Goal: Communication & Community: Connect with others

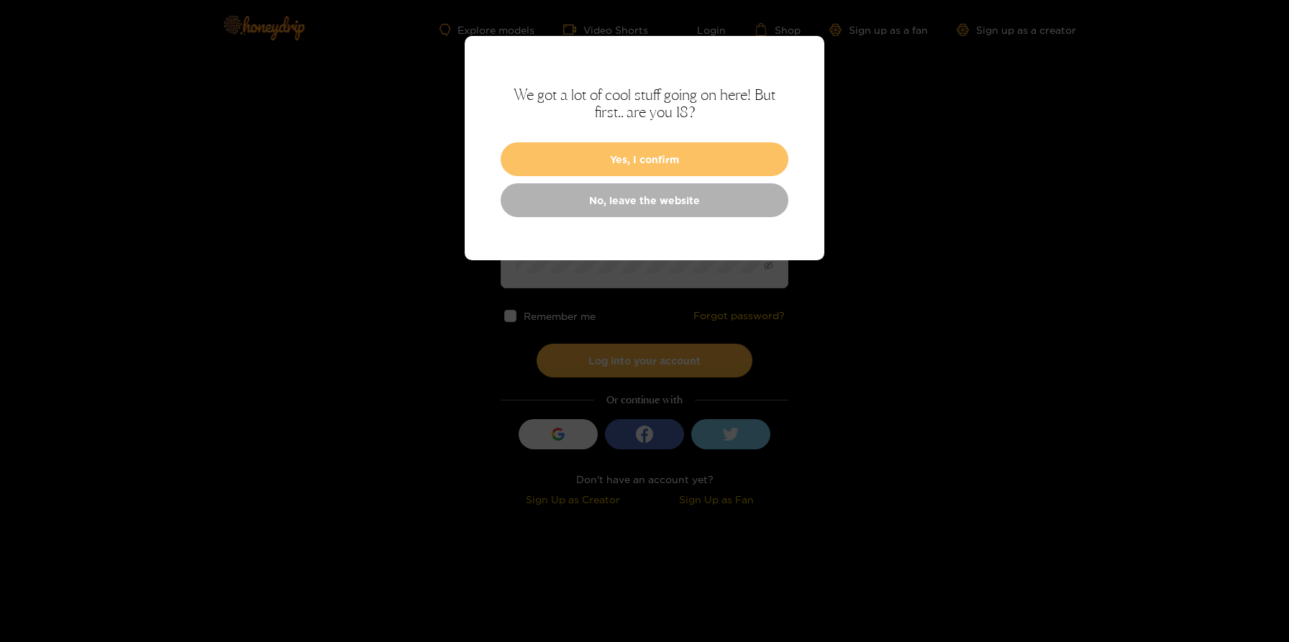
click at [617, 145] on button "Yes, I confirm" at bounding box center [645, 159] width 288 height 34
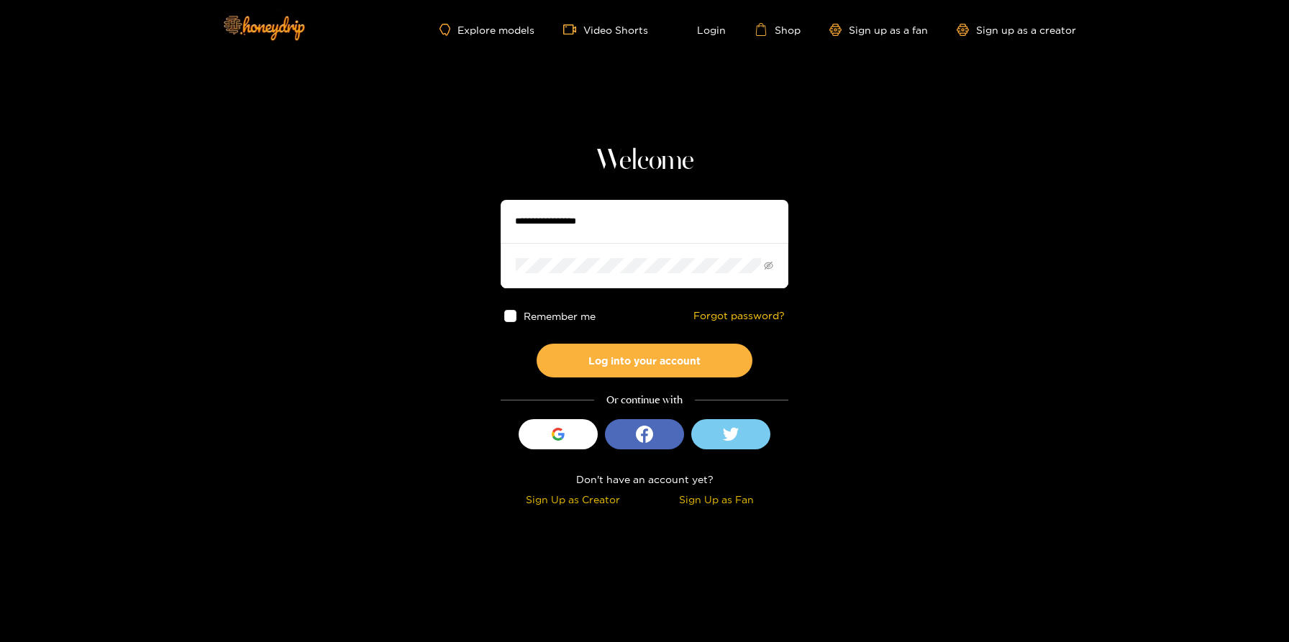
click at [571, 235] on input "text" at bounding box center [645, 221] width 288 height 43
type input "**********"
click at [536, 344] on button "Log into your account" at bounding box center [644, 361] width 216 height 34
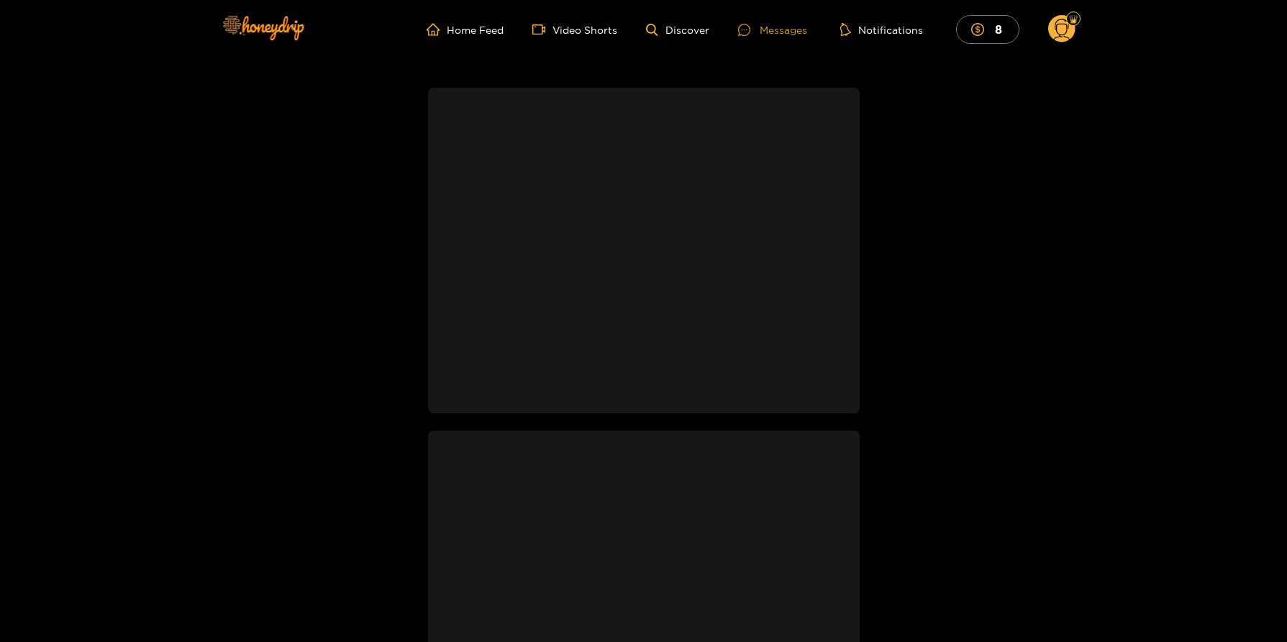
click at [777, 24] on div "Messages" at bounding box center [772, 30] width 69 height 17
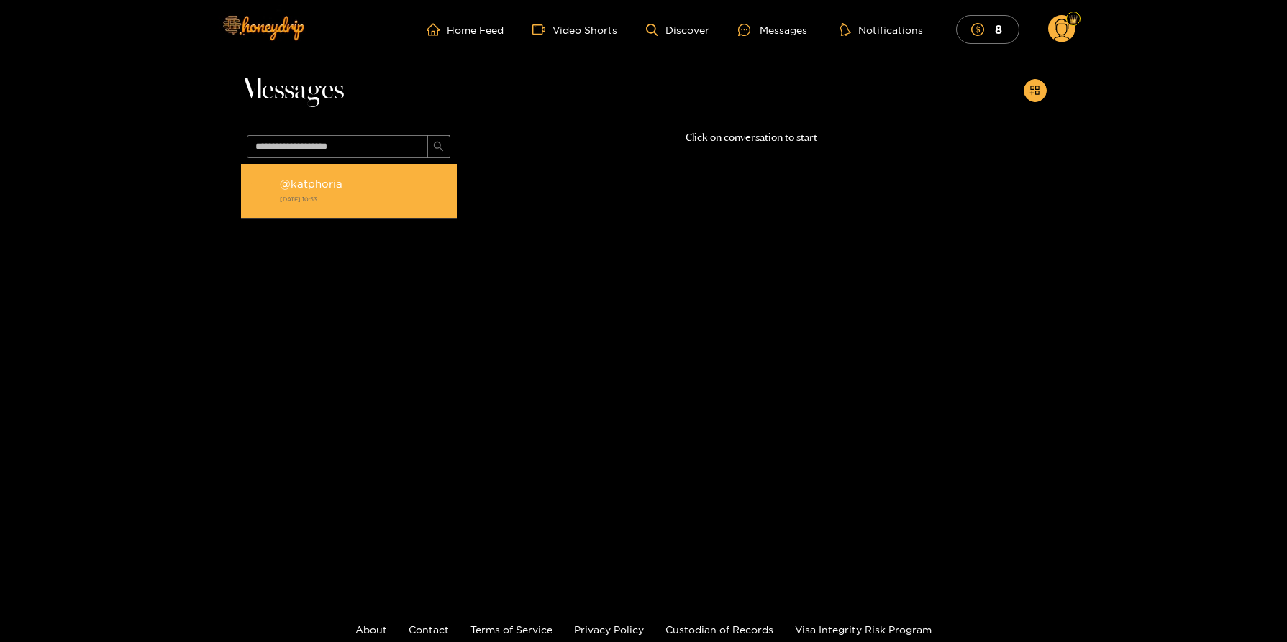
click at [335, 196] on strong "[DATE] 10:53" at bounding box center [365, 199] width 170 height 13
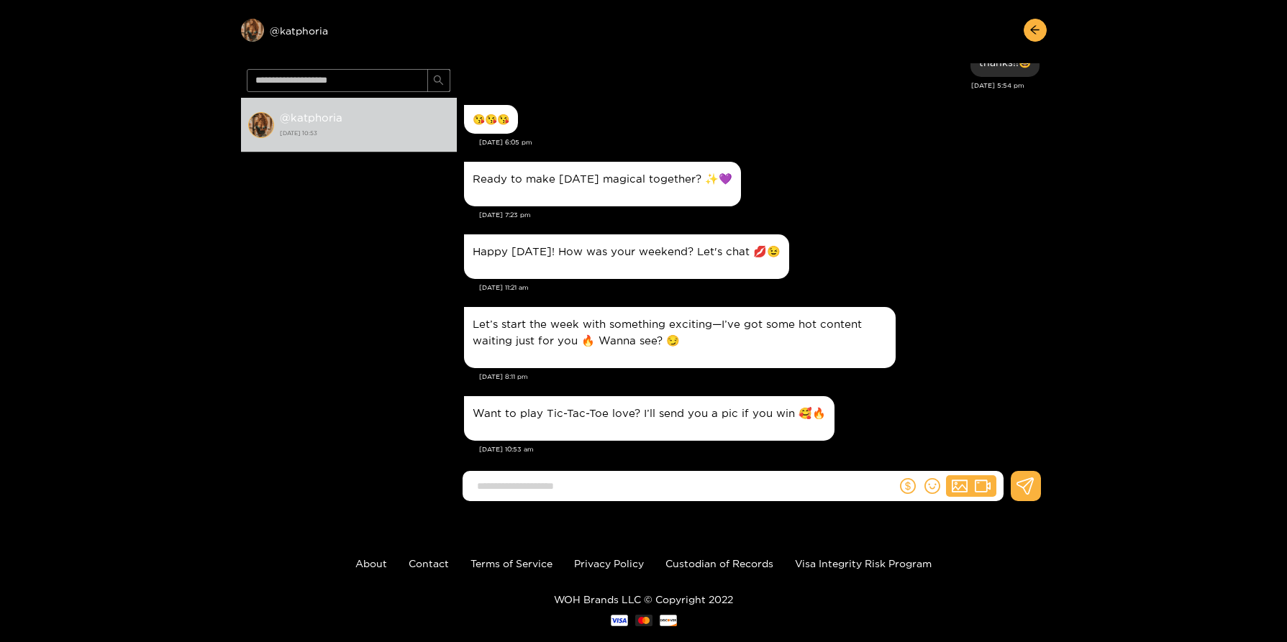
scroll to position [50, 0]
